Goal: Navigation & Orientation: Find specific page/section

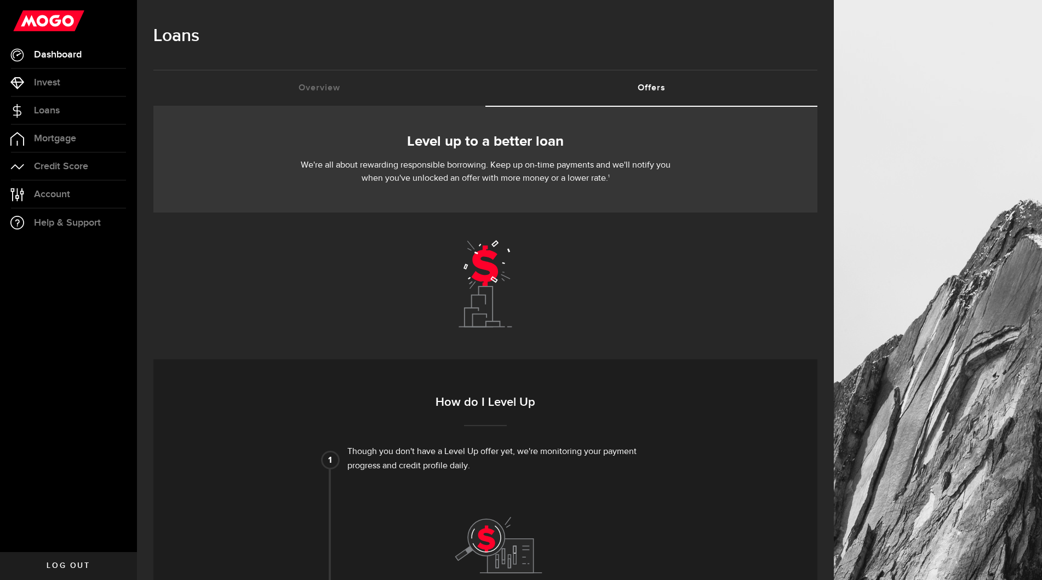
click at [39, 55] on span "Dashboard" at bounding box center [58, 55] width 48 height 10
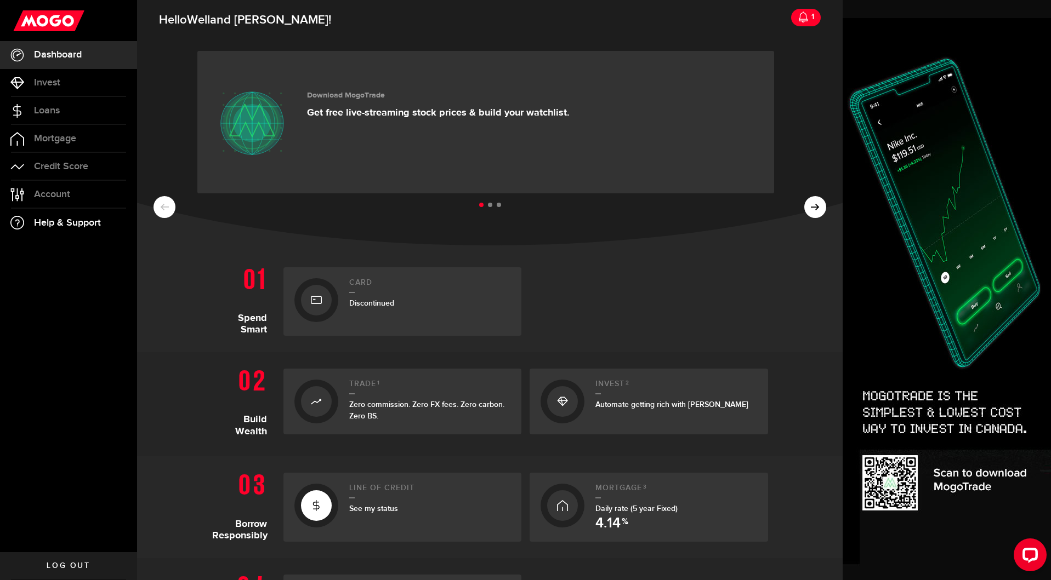
click at [35, 227] on span "Help & Support" at bounding box center [67, 223] width 67 height 10
click at [40, 194] on span "Account" at bounding box center [52, 195] width 36 height 10
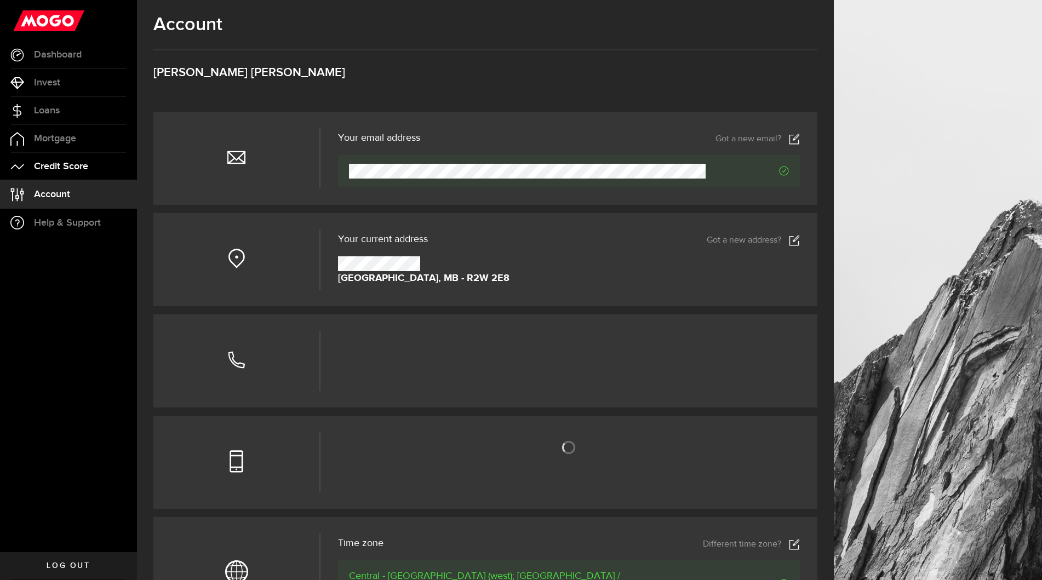
click at [44, 176] on link "Credit Score" at bounding box center [68, 166] width 137 height 27
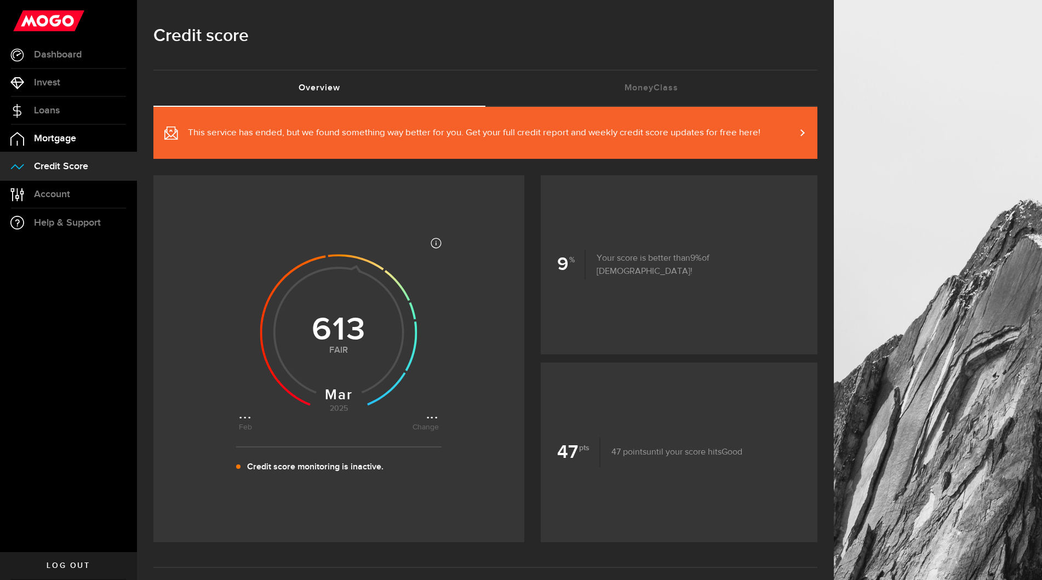
click at [49, 128] on link "Mortgage" at bounding box center [68, 138] width 137 height 27
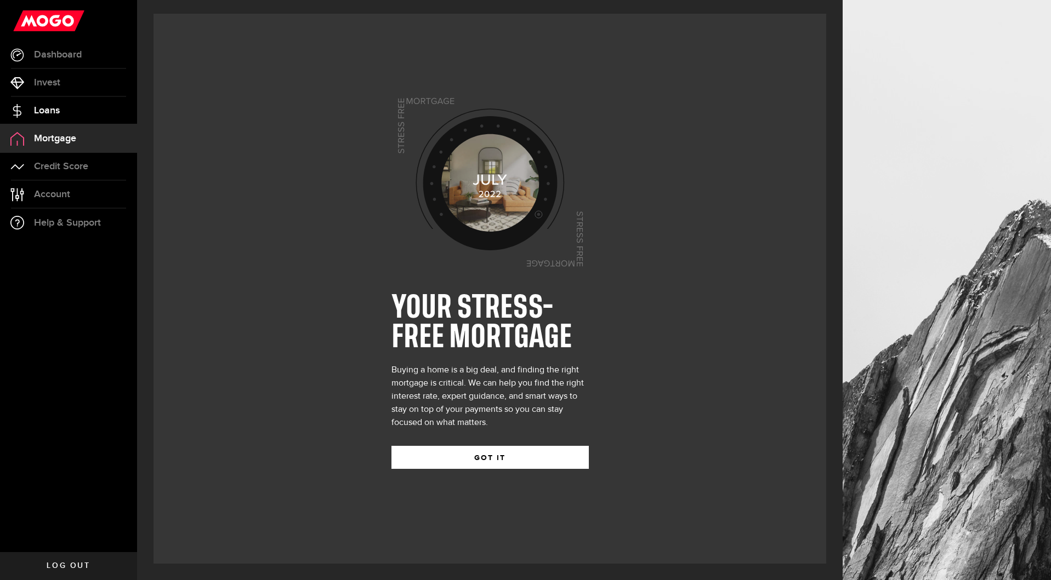
click at [49, 115] on span "Loans" at bounding box center [47, 111] width 26 height 10
